Goal: Information Seeking & Learning: Learn about a topic

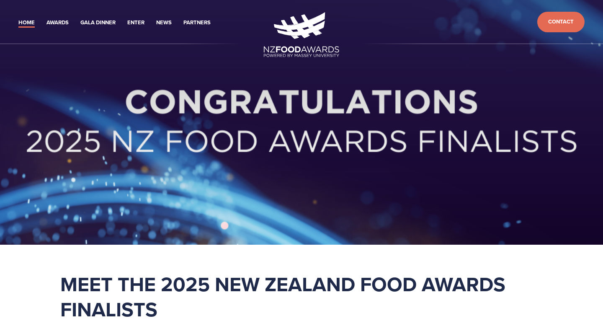
scroll to position [394, 0]
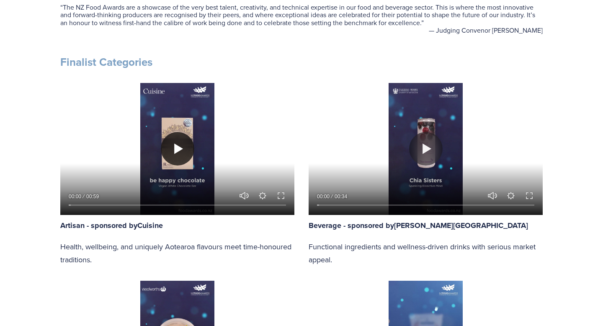
click at [179, 147] on button "Play" at bounding box center [177, 148] width 33 height 33
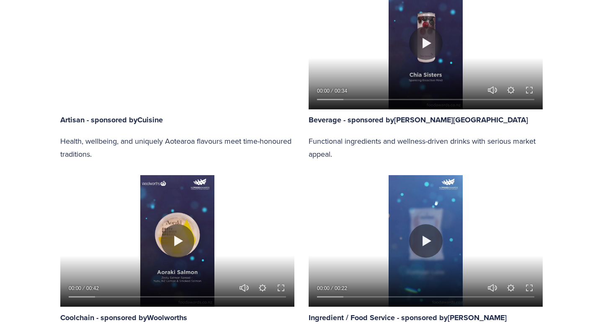
scroll to position [503, 0]
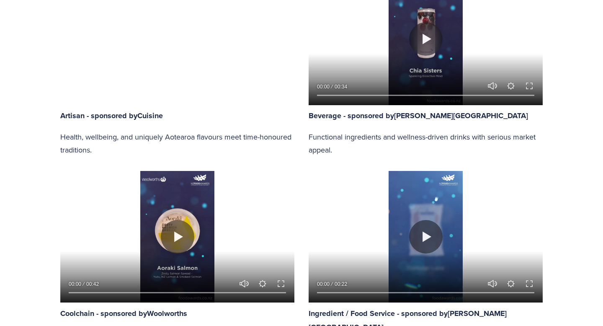
type input "100"
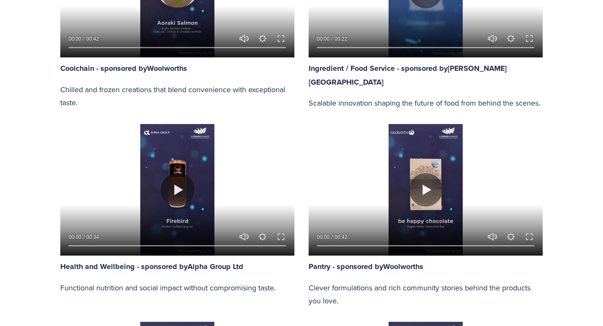
scroll to position [819, 0]
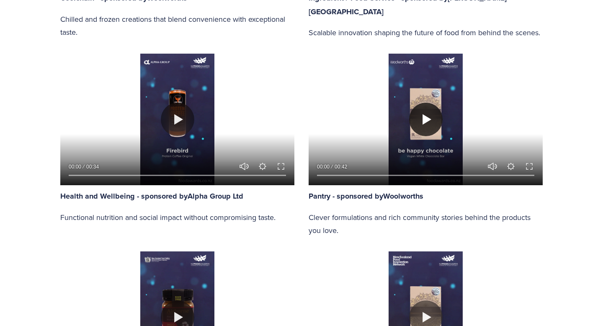
click at [429, 115] on button "Play" at bounding box center [425, 119] width 33 height 33
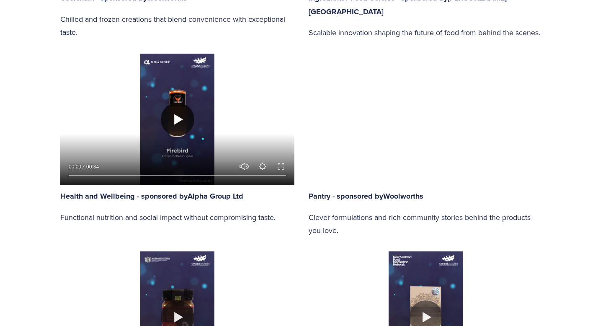
click at [166, 122] on button "Play" at bounding box center [177, 119] width 33 height 33
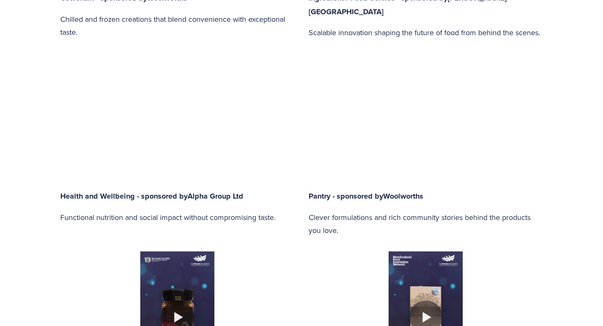
type input "84.19"
type input "0.31"
type input "84.81"
type input "1.07"
type input "85.43"
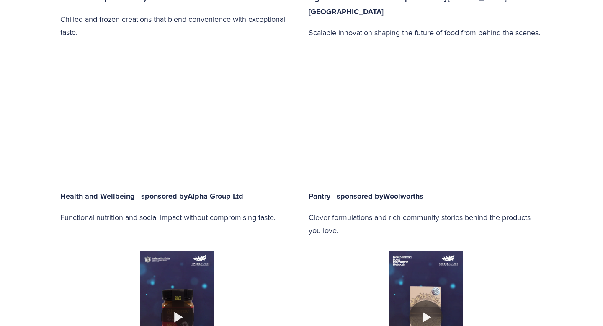
type input "1.84"
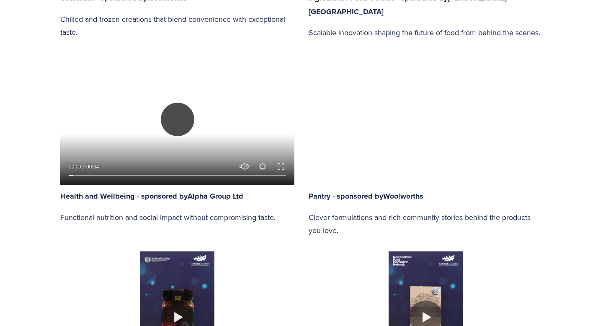
type input "86.06"
type input "2.61"
type input "86.68"
type input "3.37"
type input "87.3"
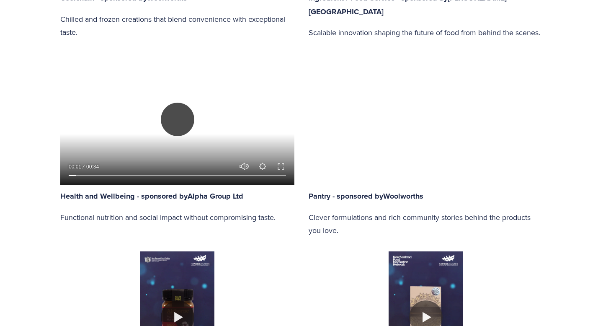
type input "4.14"
type input "87.93"
type input "4.9"
type input "88.55"
type input "5.67"
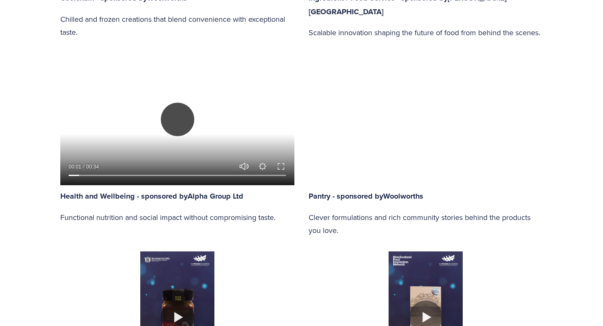
type input "89.17"
type input "6.44"
type input "89.79"
type input "7.2"
type input "90.41"
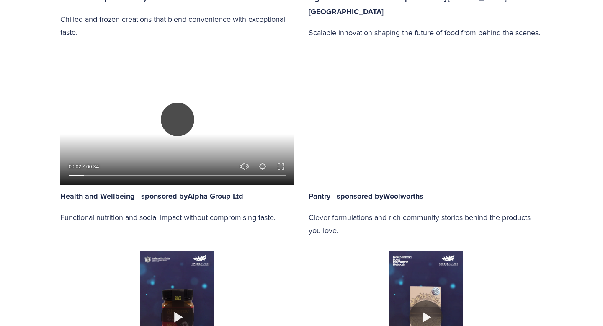
type input "7.97"
type input "91.03"
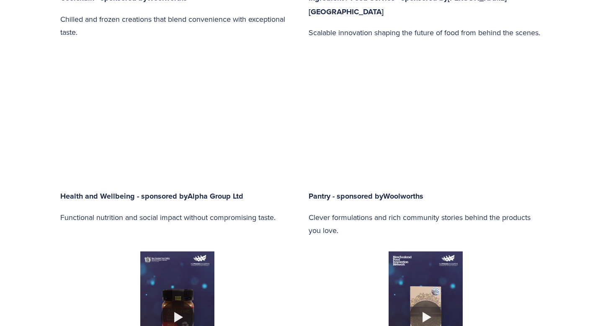
type input "8.73"
type input "91.66"
type input "9.5"
type input "92.28"
type input "10.27"
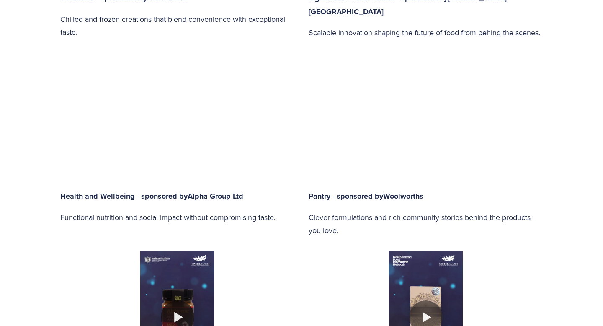
type input "92.9"
type input "11.03"
type input "93.52"
type input "11.8"
type input "94.14"
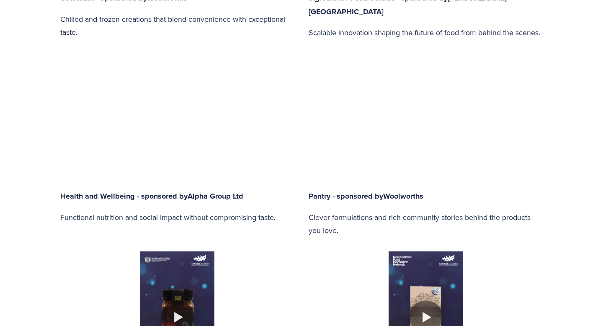
type input "12.56"
type input "94.77"
type input "13.33"
type input "95.39"
type input "14.1"
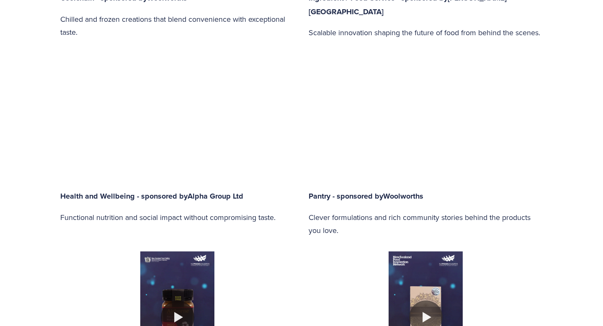
type input "96.01"
type input "14.86"
type input "96.63"
type input "15.63"
type input "97.25"
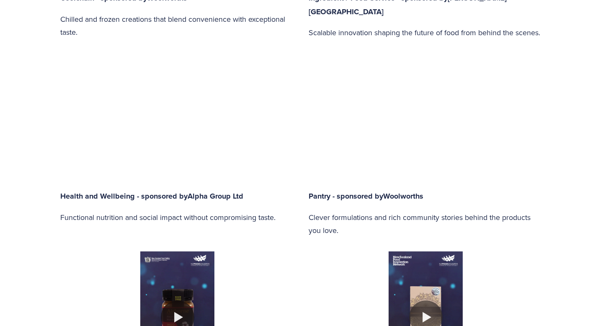
type input "16.39"
type input "97.87"
type input "17.16"
type input "98.5"
type input "17.92"
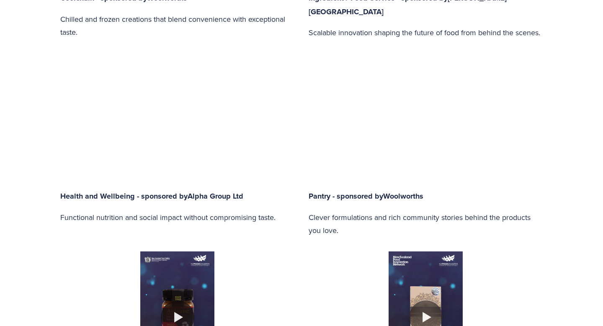
type input "99.12"
type input "18.69"
type input "100"
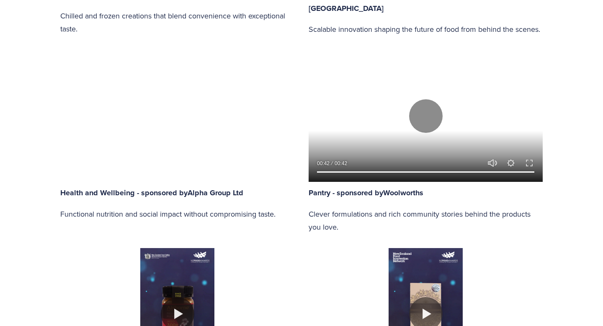
scroll to position [817, 0]
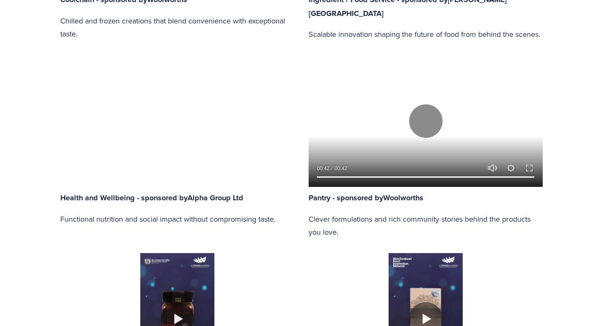
type input "100"
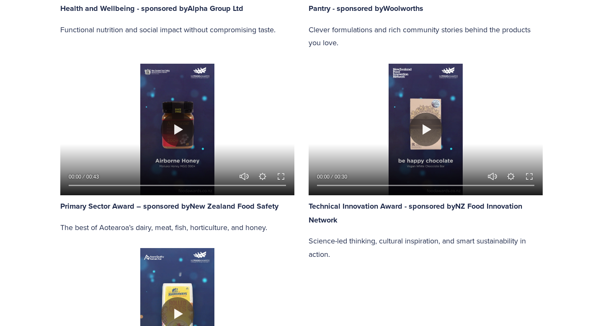
scroll to position [1009, 0]
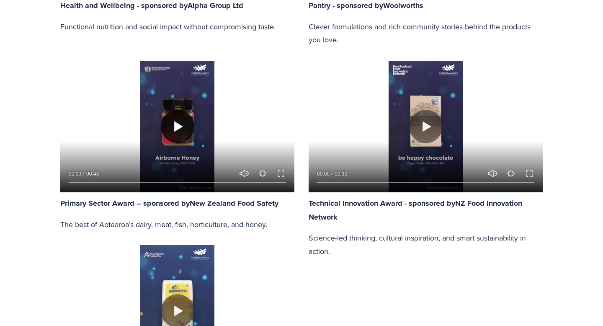
click at [171, 125] on button "Play" at bounding box center [177, 126] width 33 height 33
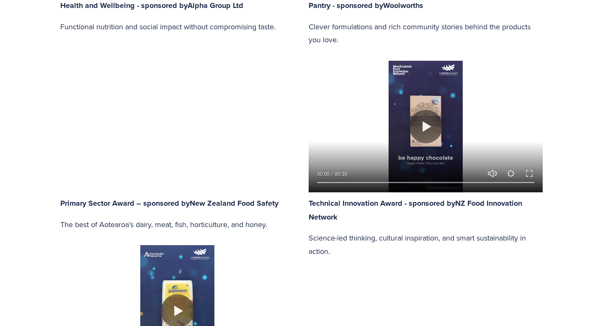
type input "100"
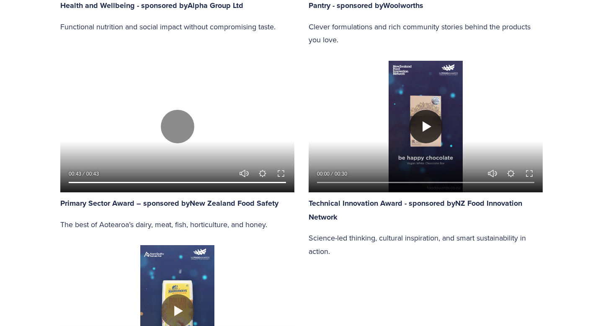
click at [423, 131] on button "Play" at bounding box center [425, 126] width 33 height 33
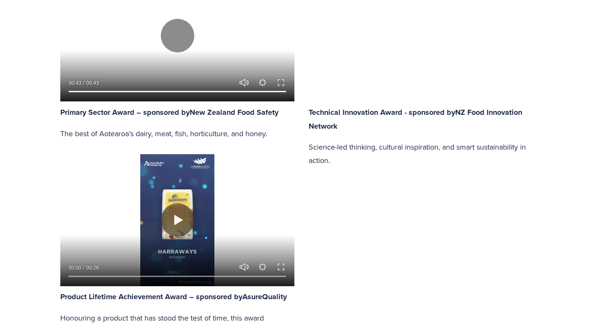
scroll to position [1100, 0]
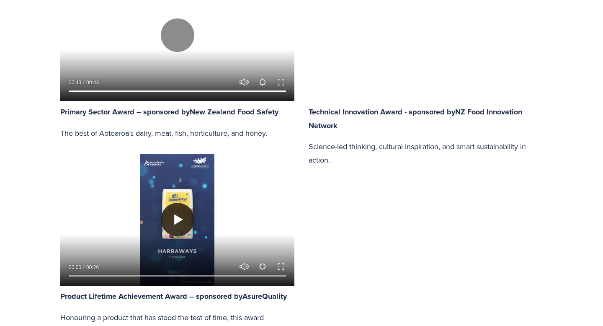
click at [175, 211] on button "Play" at bounding box center [177, 219] width 33 height 33
type input "58.4"
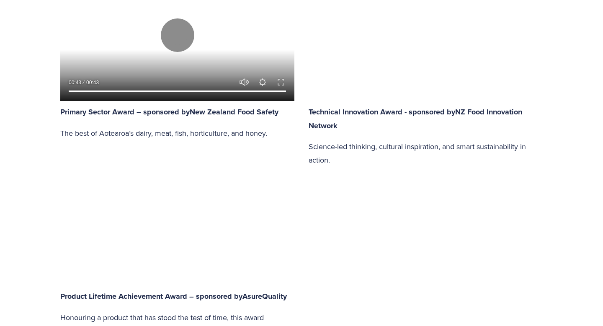
type input "0.56"
type input "59.39"
type input "1.57"
type input "60.22"
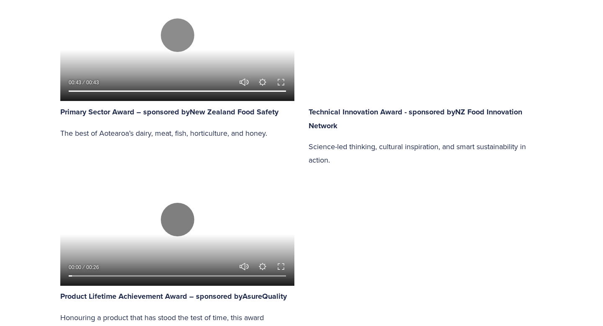
type input "2.57"
type input "61.1"
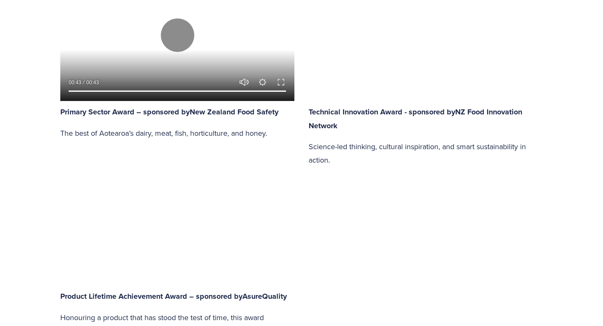
type input "3.58"
type input "61.99"
type input "4.59"
type input "62.87"
type input "5.59"
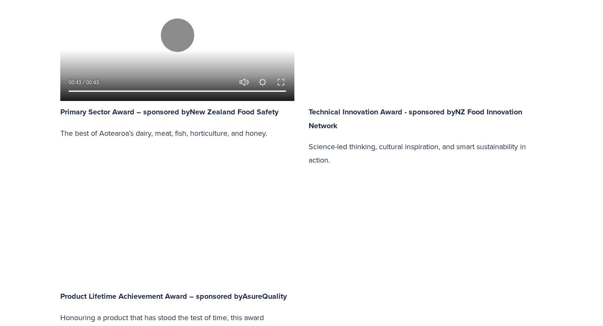
type input "63.75"
type input "6.6"
type input "64.64"
type input "7.61"
type input "65.52"
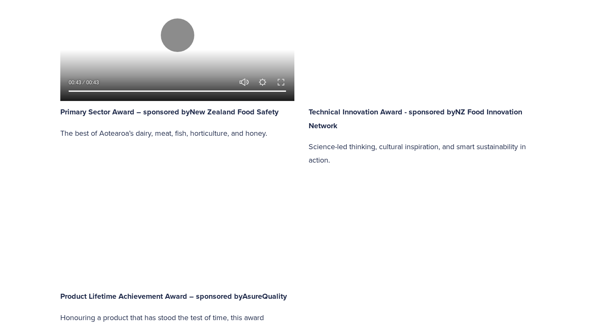
type input "8.61"
type input "66.4"
type input "9.62"
type input "67.29"
type input "10.63"
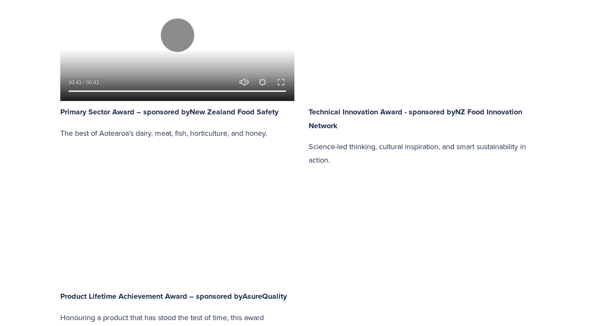
type input "68.17"
type input "11.63"
type input "69.05"
type input "12.64"
type input "69.93"
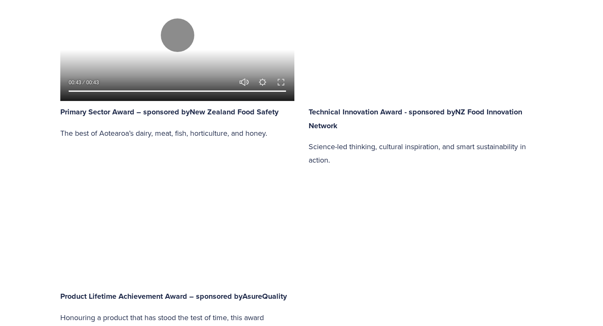
type input "13.65"
type input "70.82"
type input "14.65"
type input "71.7"
type input "15.66"
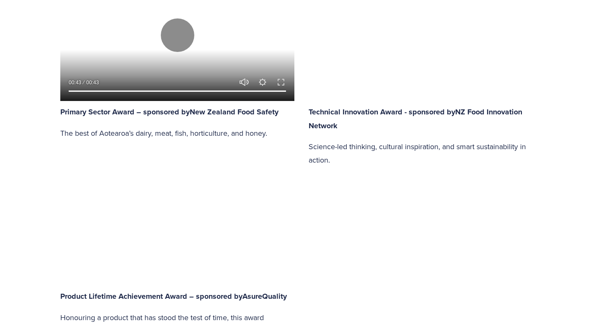
type input "72.58"
type input "16.67"
type input "73.47"
type input "17.67"
type input "74.35"
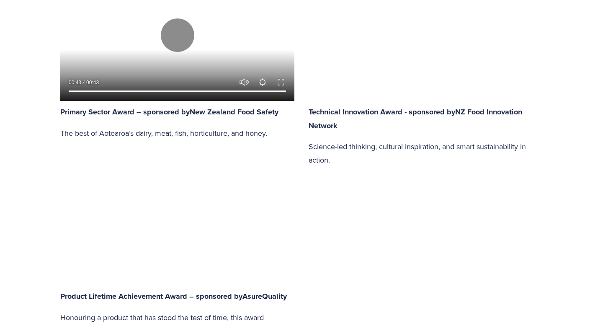
type input "18.68"
type input "75.23"
type input "19.69"
type input "76.12"
type input "20.7"
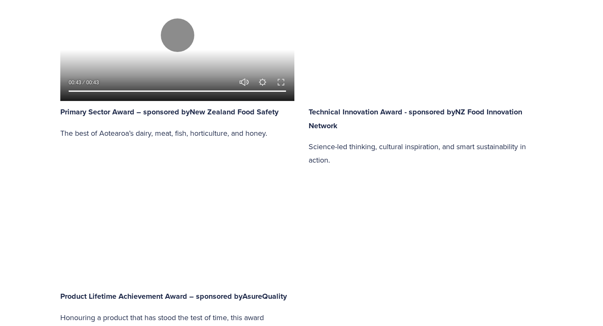
type input "77"
type input "21.7"
type input "77.88"
type input "22.71"
type input "78.76"
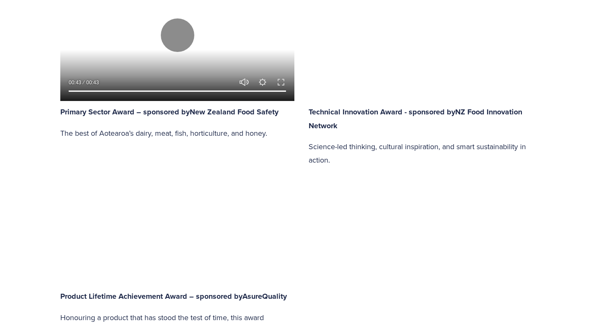
type input "23.71"
type input "79.65"
type input "24.72"
type input "80.53"
type input "25.73"
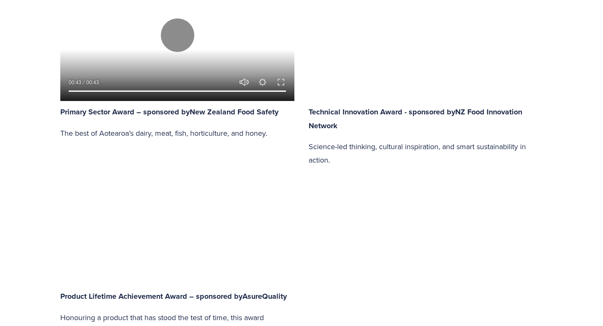
type input "81.41"
type input "26.74"
type input "82.3"
type input "27.74"
type input "83.18"
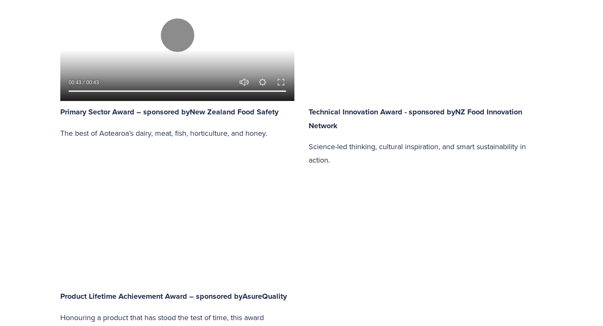
type input "28.75"
type input "84.06"
type input "29.76"
type input "84.95"
type input "30.77"
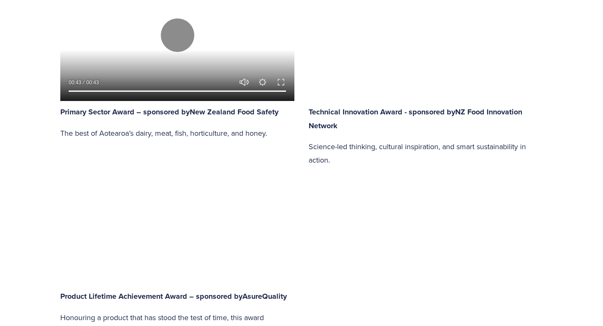
type input "85.83"
type input "31.77"
type input "86.71"
type input "32.78"
type input "87.59"
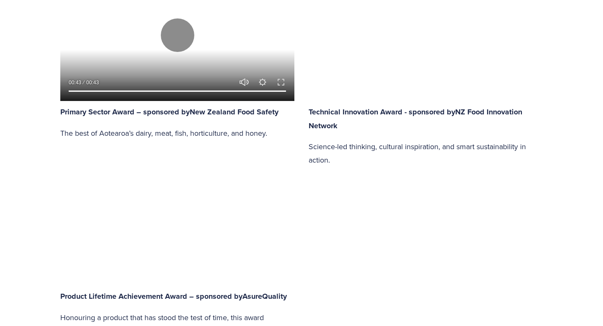
type input "33.79"
type input "88.48"
type input "34.79"
type input "89.36"
type input "35.8"
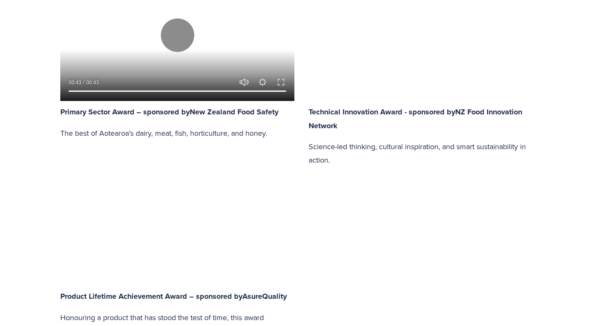
type input "90.25"
type input "36.8"
type input "91.13"
type input "37.81"
type input "92.01"
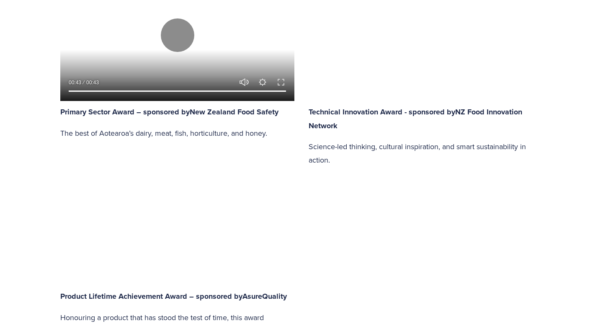
type input "38.82"
type input "92.89"
type input "39.83"
type input "93.77"
type input "40.83"
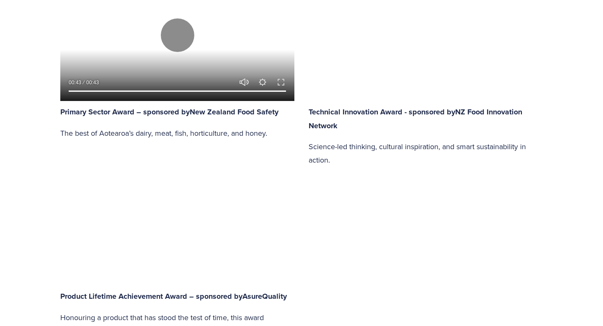
type input "94.66"
type input "41.84"
type input "95.54"
type input "42.85"
type input "96.43"
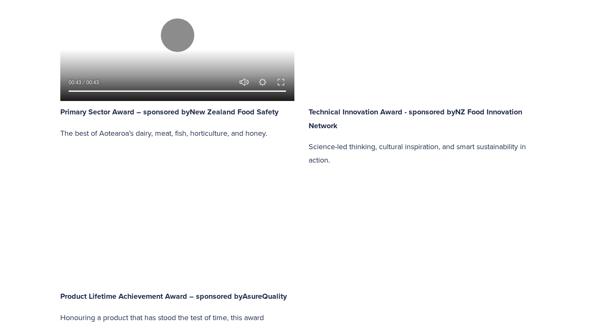
type input "43.85"
type input "97.31"
type input "44.86"
type input "98.19"
type input "45.87"
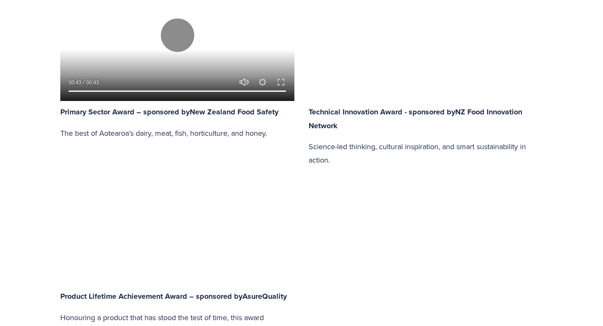
type input "99.07"
type input "46.87"
type input "100"
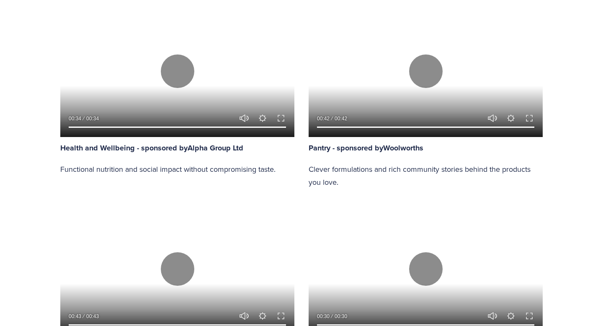
scroll to position [902, 0]
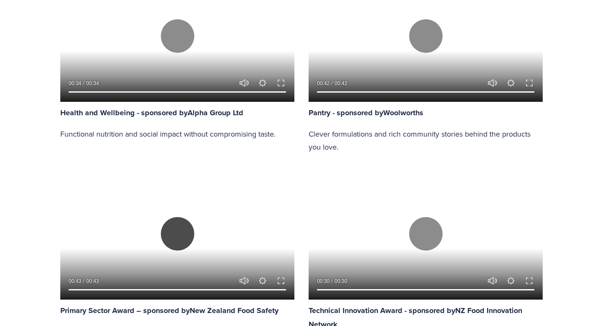
type input "82.12"
click at [175, 232] on button "Play" at bounding box center [177, 233] width 33 height 33
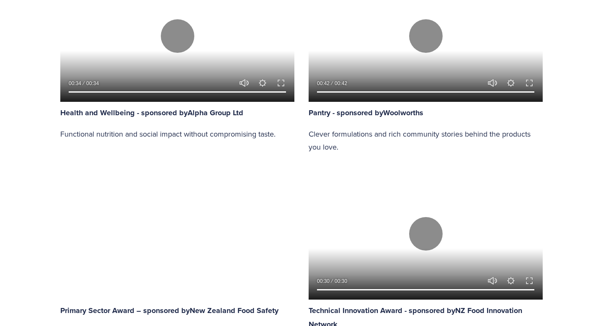
type input "0"
type input "83.18"
type input "0.44"
type input "84.13"
type input "1.06"
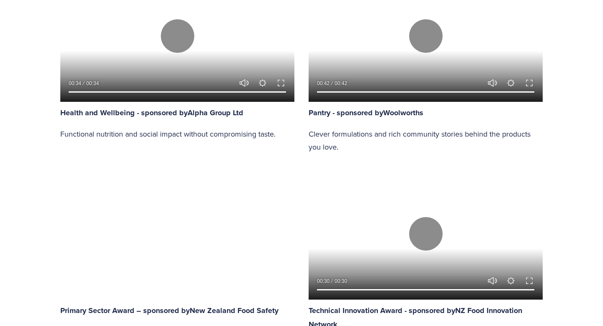
type input "85.14"
type input "1.67"
type input "86.15"
type input "2.29"
type input "87.15"
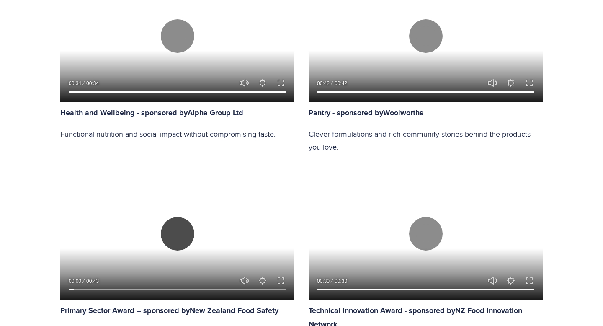
type input "2.91"
type input "88.16"
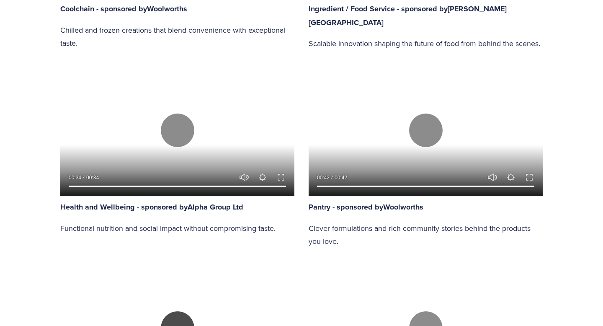
type input "3.53"
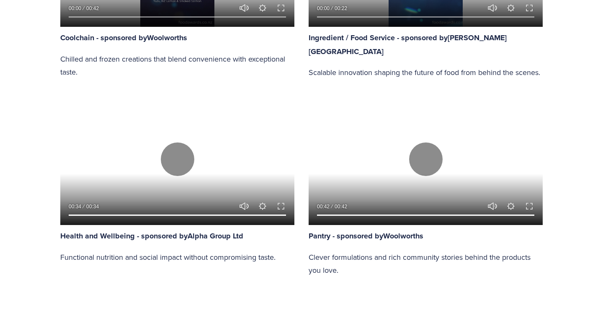
type input "89.17"
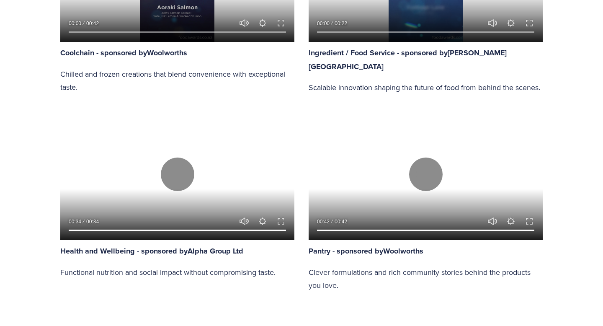
type input "4.14"
type input "90.18"
type input "4.76"
type input "91.19"
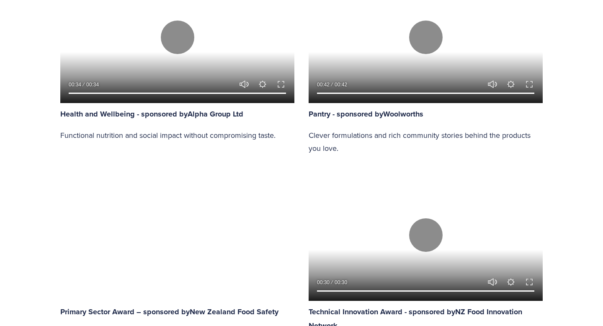
type input "5.38"
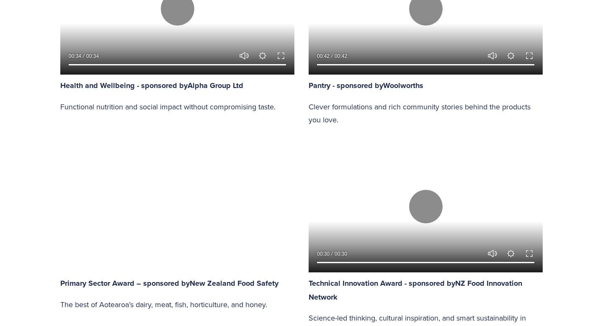
type input "92.19"
type input "6"
type input "93.19"
type input "6.61"
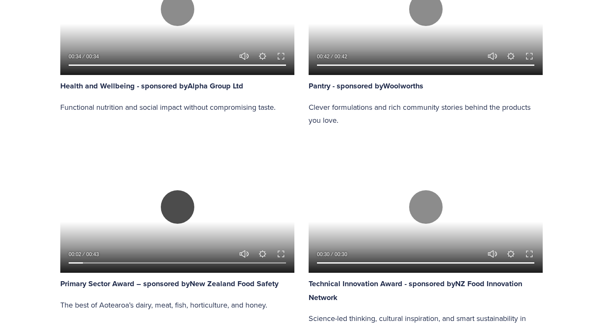
type input "94.2"
click at [175, 200] on button "Play" at bounding box center [177, 206] width 33 height 33
type input "7.46"
type input "100"
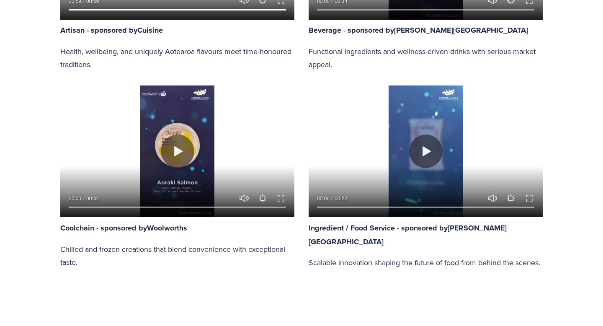
scroll to position [542, 0]
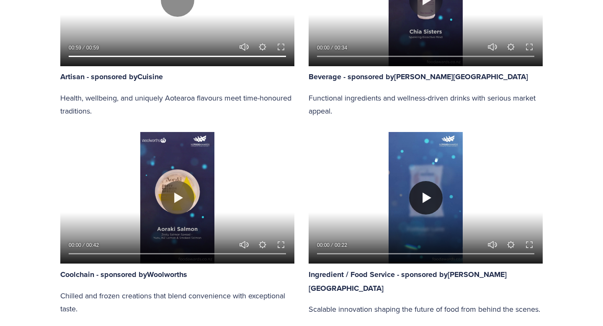
click at [433, 191] on button "Play" at bounding box center [425, 197] width 33 height 33
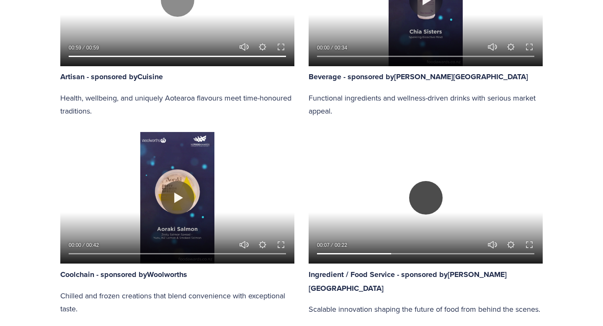
click at [428, 196] on button "Play" at bounding box center [425, 197] width 33 height 33
type input "34.69"
click at [176, 200] on button "Play" at bounding box center [177, 197] width 33 height 33
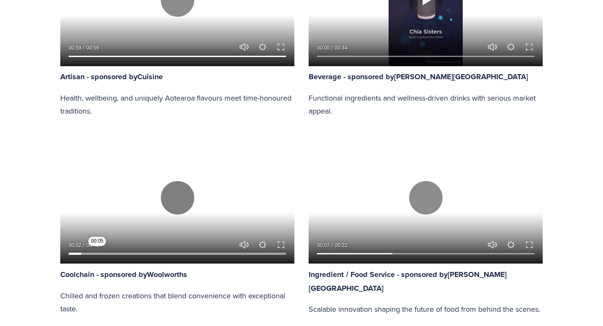
click at [97, 252] on input "Seek" at bounding box center [177, 254] width 217 height 6
click at [88, 251] on input "Seek" at bounding box center [177, 254] width 217 height 6
click at [105, 252] on input "Seek" at bounding box center [177, 254] width 217 height 6
click at [123, 252] on input "Seek" at bounding box center [177, 254] width 217 height 6
click at [248, 234] on div at bounding box center [177, 197] width 234 height 131
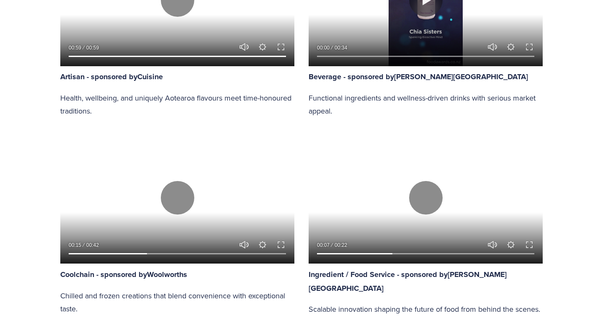
click at [248, 234] on div at bounding box center [177, 197] width 234 height 131
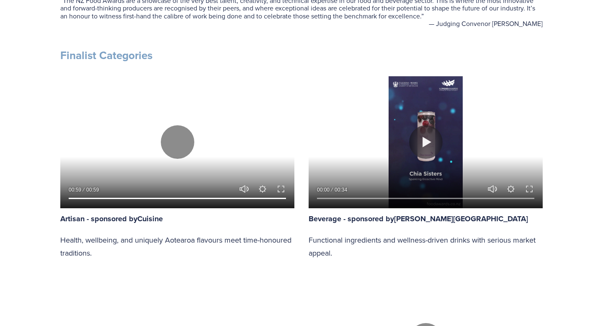
scroll to position [401, 0]
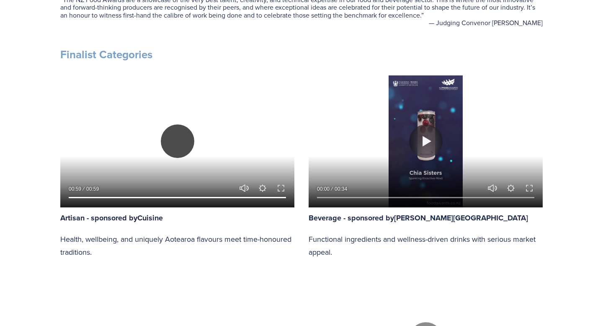
click at [175, 136] on button "Play" at bounding box center [177, 140] width 33 height 33
type input "90.4"
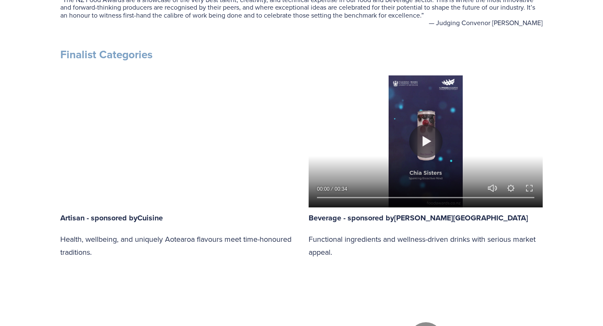
type input "0.34"
type input "91.02"
type input "0.78"
type input "91.64"
type input "1.23"
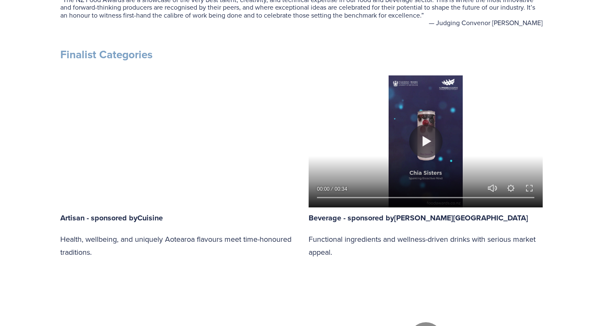
type input "92.25"
type input "1.67"
type input "92.87"
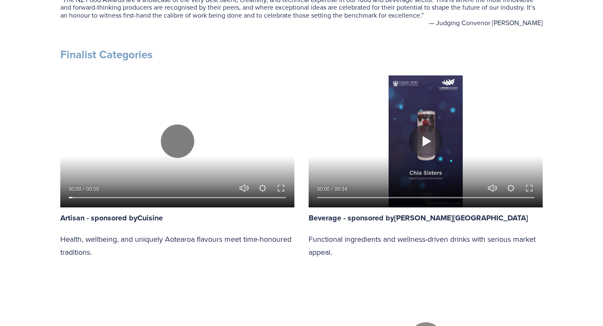
type input "2.12"
type input "93.49"
type input "2.56"
type input "94.11"
type input "3.01"
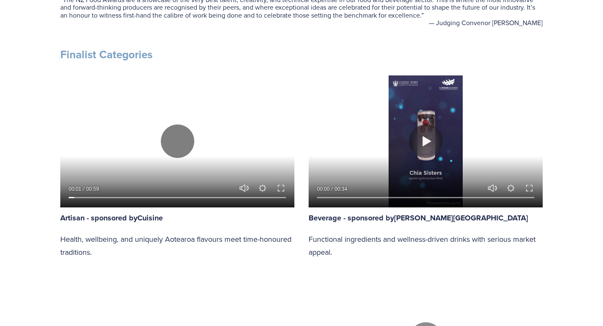
type input "94.73"
type input "3.46"
type input "95.34"
type input "3.91"
type input "95.96"
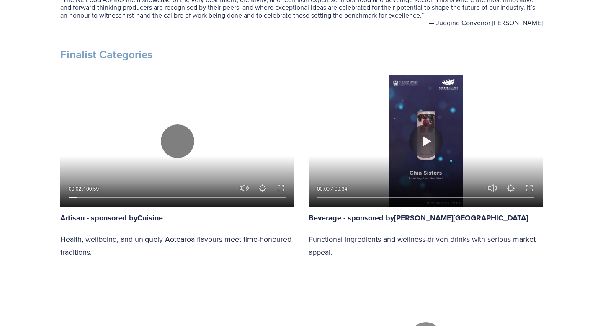
type input "4.35"
type input "96.58"
type input "4.8"
type input "97.2"
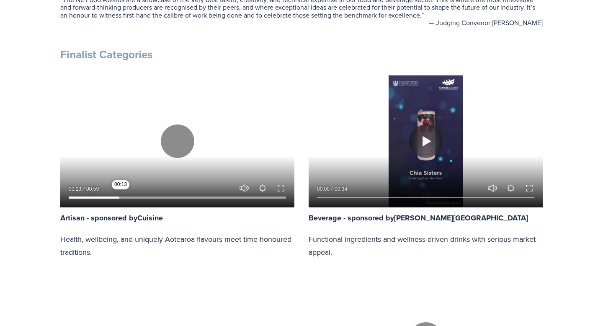
click at [121, 197] on input "Seek" at bounding box center [177, 197] width 217 height 6
click at [139, 196] on input "Seek" at bounding box center [177, 197] width 217 height 6
click at [164, 196] on input "Seek" at bounding box center [177, 197] width 217 height 6
click at [185, 198] on input "Seek" at bounding box center [177, 197] width 217 height 6
click at [206, 196] on input "Seek" at bounding box center [177, 197] width 217 height 6
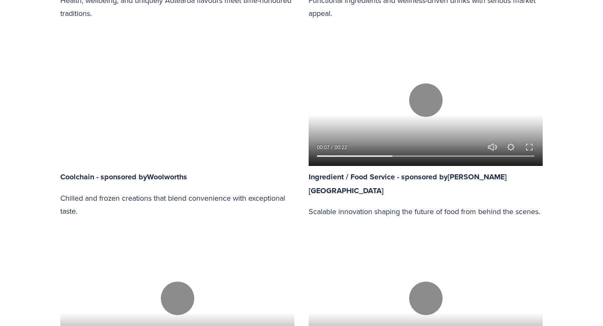
scroll to position [639, 0]
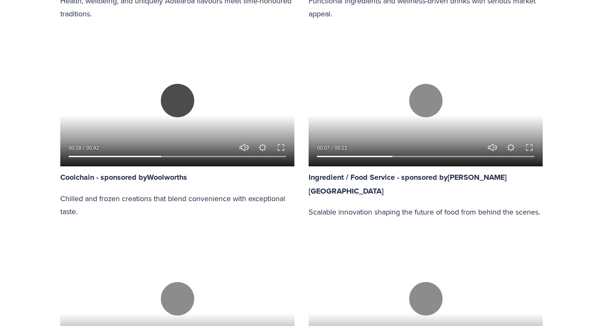
click at [176, 103] on button "Play" at bounding box center [177, 100] width 33 height 33
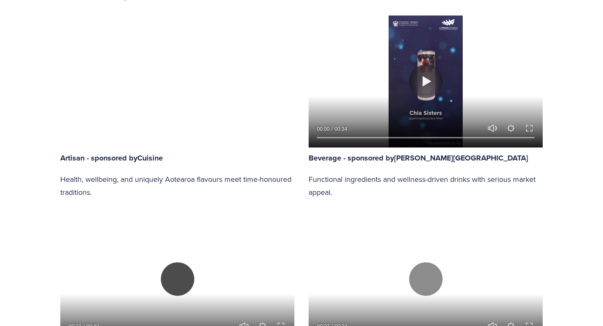
scroll to position [461, 0]
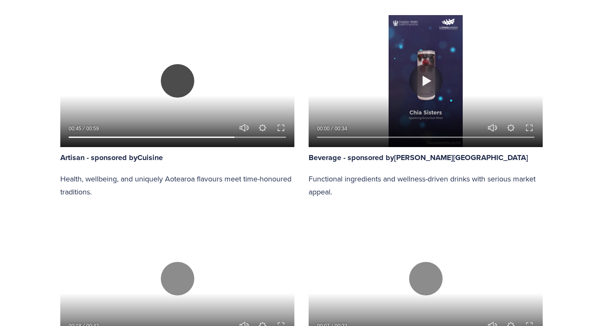
click at [177, 84] on button "Play" at bounding box center [177, 80] width 33 height 33
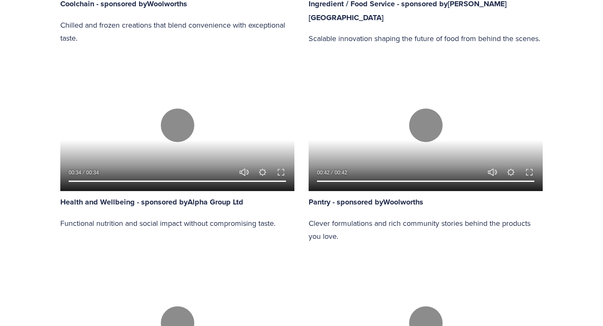
scroll to position [817, 0]
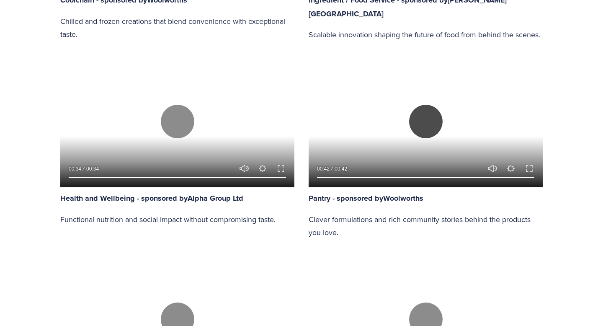
click at [433, 120] on button "Play" at bounding box center [425, 121] width 33 height 33
click at [531, 166] on button "Exit fullscreen Enter fullscreen" at bounding box center [529, 168] width 10 height 10
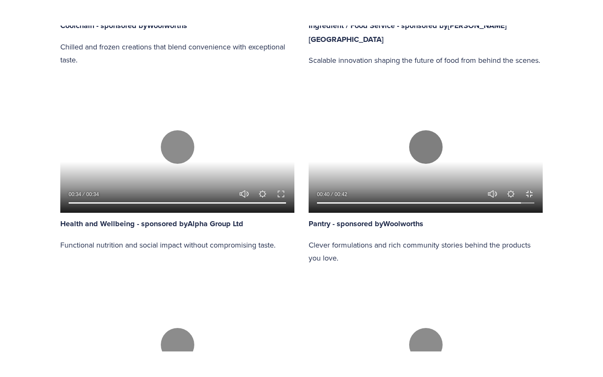
scroll to position [855, 0]
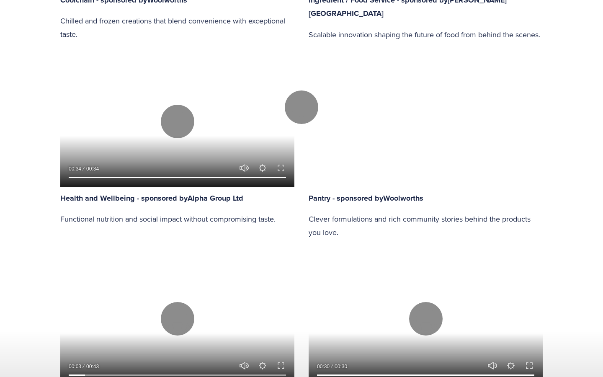
click at [441, 151] on div at bounding box center [301, 107] width 603 height 1359
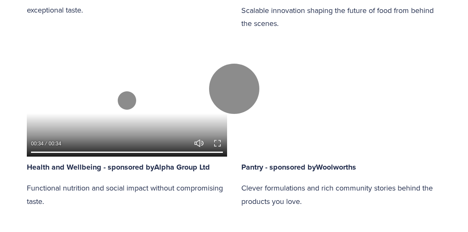
scroll to position [740, 0]
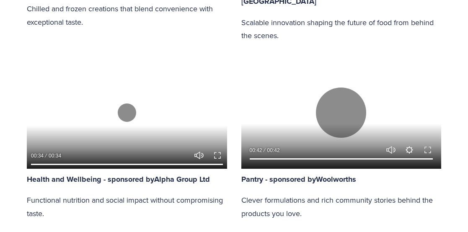
click at [406, 145] on button "Settings" at bounding box center [409, 150] width 10 height 10
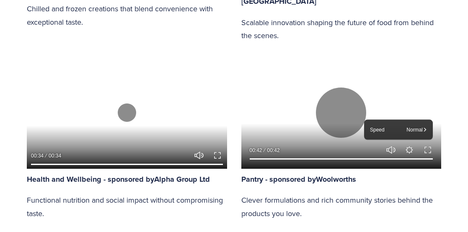
click at [336, 193] on p "Clever formulations and rich community stories behind the products you love." at bounding box center [341, 206] width 200 height 26
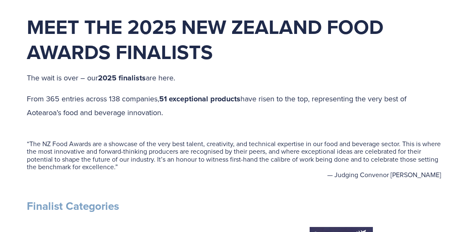
scroll to position [188, 0]
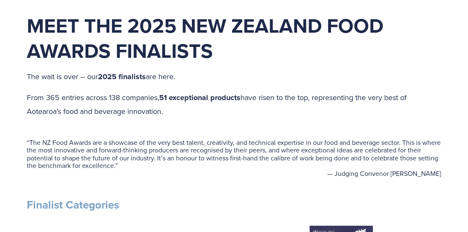
drag, startPoint x: 391, startPoint y: 175, endPoint x: 448, endPoint y: 174, distance: 56.5
click at [448, 174] on div "“ The NZ Food Awards are a showcase of the very best talent, creativity, and te…" at bounding box center [234, 158] width 428 height 66
copy figcaption "Nikki Middleditch"
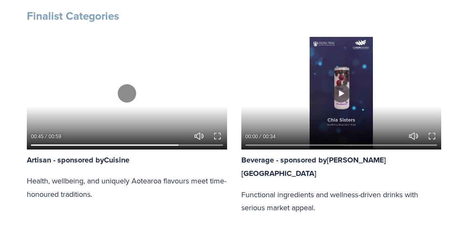
scroll to position [379, 0]
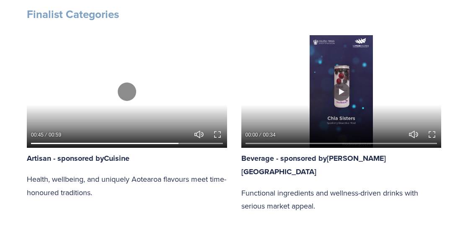
copy figcaption "Nikki Middleditch"
click at [375, 64] on div at bounding box center [341, 91] width 200 height 113
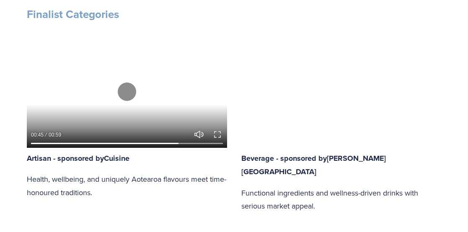
click at [375, 64] on div at bounding box center [341, 91] width 200 height 113
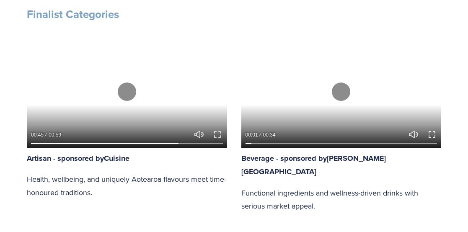
click at [431, 131] on button "Exit fullscreen Enter fullscreen" at bounding box center [432, 134] width 10 height 10
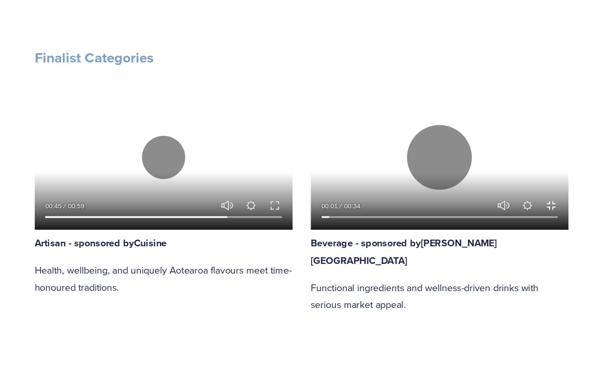
scroll to position [487, 0]
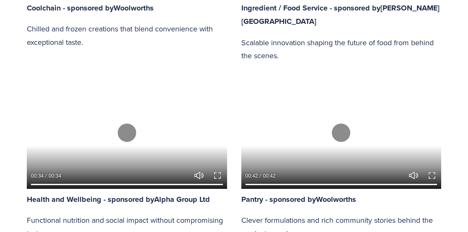
scroll to position [725, 0]
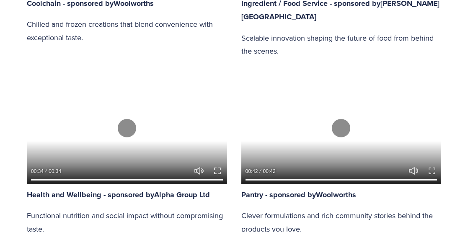
click at [321, 126] on div at bounding box center [341, 128] width 200 height 113
click at [343, 151] on div at bounding box center [341, 128] width 200 height 113
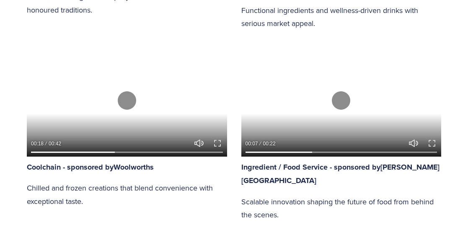
scroll to position [559, 0]
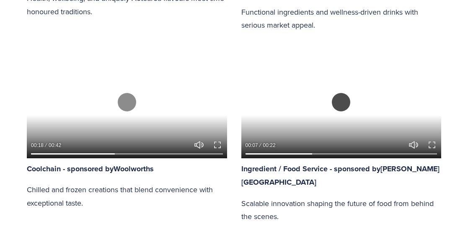
click at [342, 93] on button "Play" at bounding box center [341, 102] width 18 height 18
click at [341, 93] on button "Play" at bounding box center [341, 102] width 18 height 18
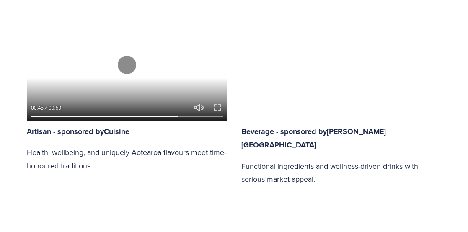
scroll to position [402, 0]
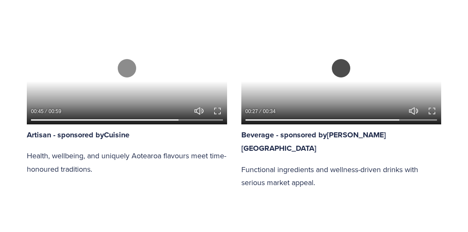
click at [339, 63] on button "Play" at bounding box center [341, 68] width 18 height 18
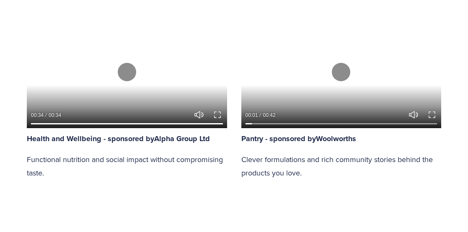
scroll to position [762, 0]
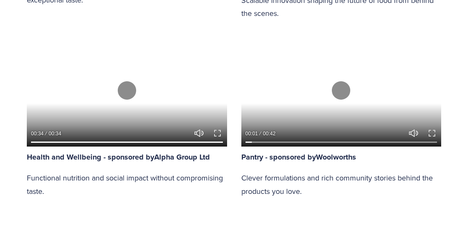
click at [334, 101] on div at bounding box center [341, 90] width 200 height 113
click at [433, 128] on button "Exit fullscreen Enter fullscreen" at bounding box center [432, 133] width 10 height 10
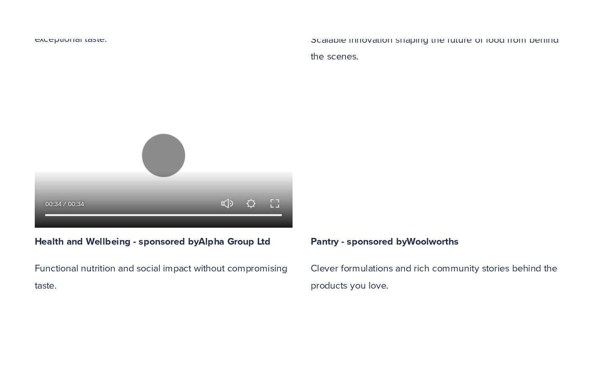
scroll to position [902, 0]
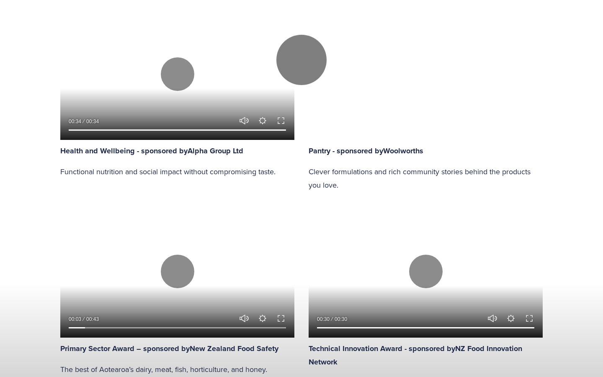
click at [58, 255] on div at bounding box center [301, 59] width 603 height 1359
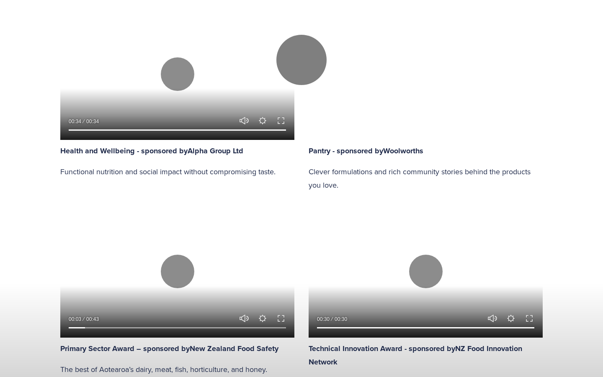
click at [90, 258] on div at bounding box center [301, 59] width 603 height 1359
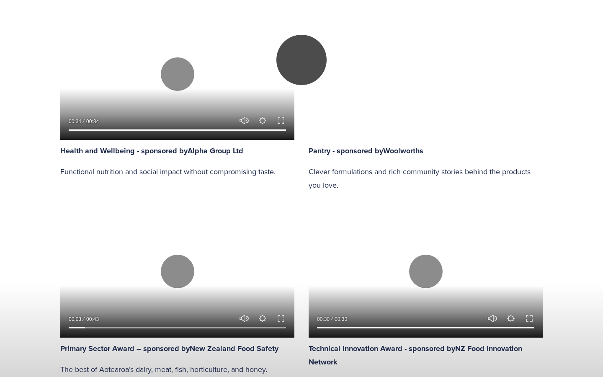
click at [304, 85] on button "Play" at bounding box center [301, 60] width 50 height 50
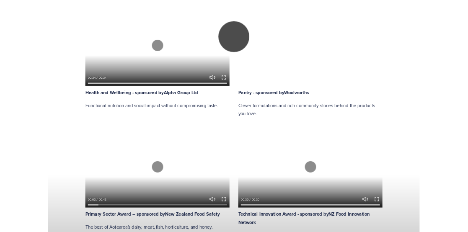
scroll to position [762, 0]
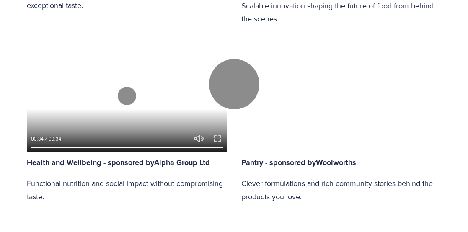
scroll to position [758, 0]
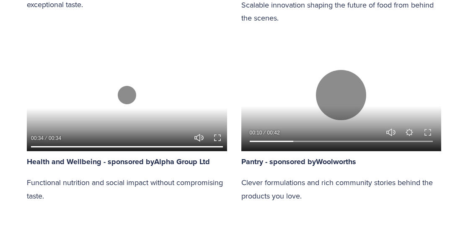
click at [285, 156] on strong "Pantry - sponsored by" at bounding box center [278, 161] width 75 height 11
click at [262, 183] on p "Clever formulations and rich community stories behind the products you love." at bounding box center [341, 189] width 200 height 26
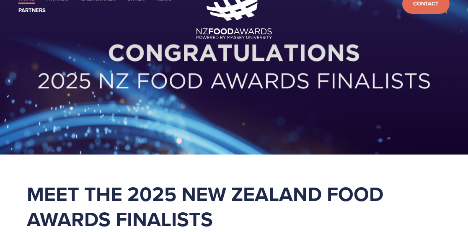
scroll to position [0, 0]
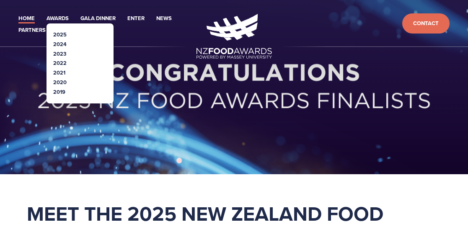
click at [62, 33] on link "2025" at bounding box center [59, 35] width 13 height 8
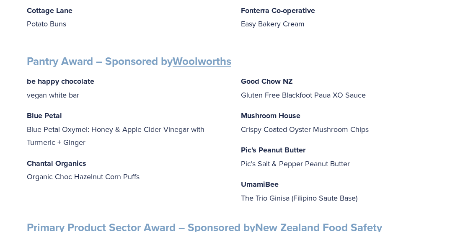
scroll to position [901, 0]
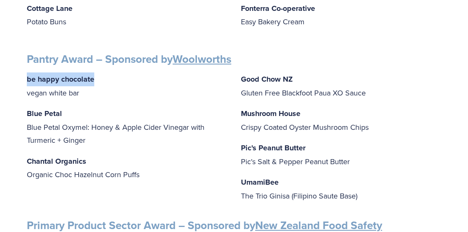
drag, startPoint x: 26, startPoint y: 66, endPoint x: 112, endPoint y: 64, distance: 86.3
copy strong "be happy chocolate"
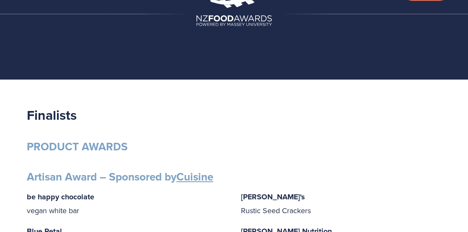
scroll to position [0, 0]
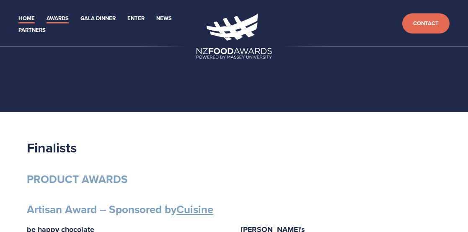
click at [22, 17] on link "Home" at bounding box center [26, 19] width 16 height 10
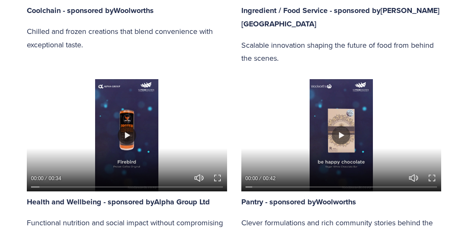
scroll to position [747, 0]
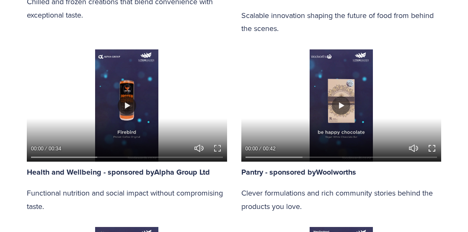
click at [430, 143] on button "Exit fullscreen Enter fullscreen" at bounding box center [432, 148] width 10 height 10
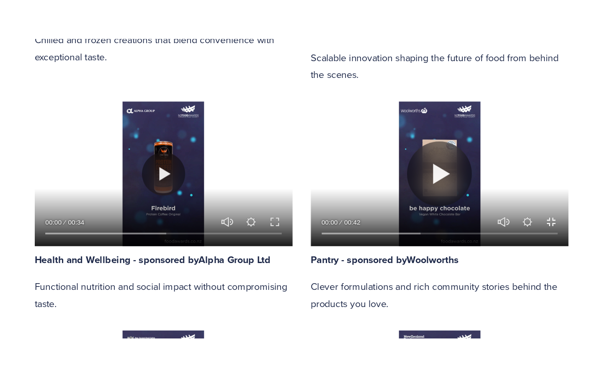
scroll to position [888, 0]
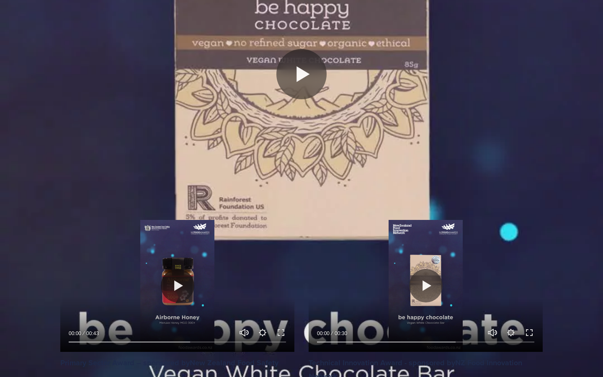
click at [298, 99] on button "Play" at bounding box center [301, 74] width 50 height 50
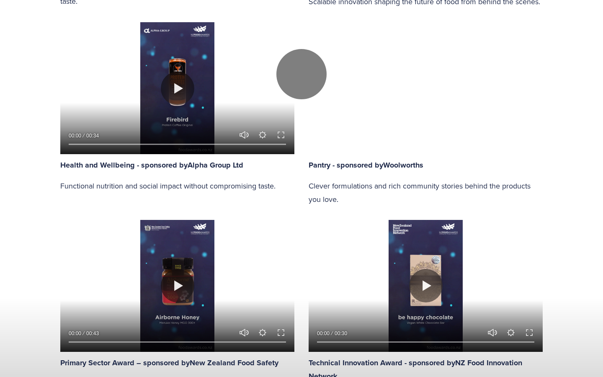
type input "0.55"
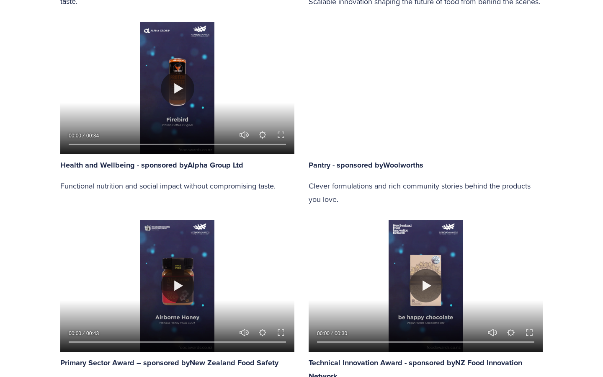
type input "15.15"
